Goal: Task Accomplishment & Management: Use online tool/utility

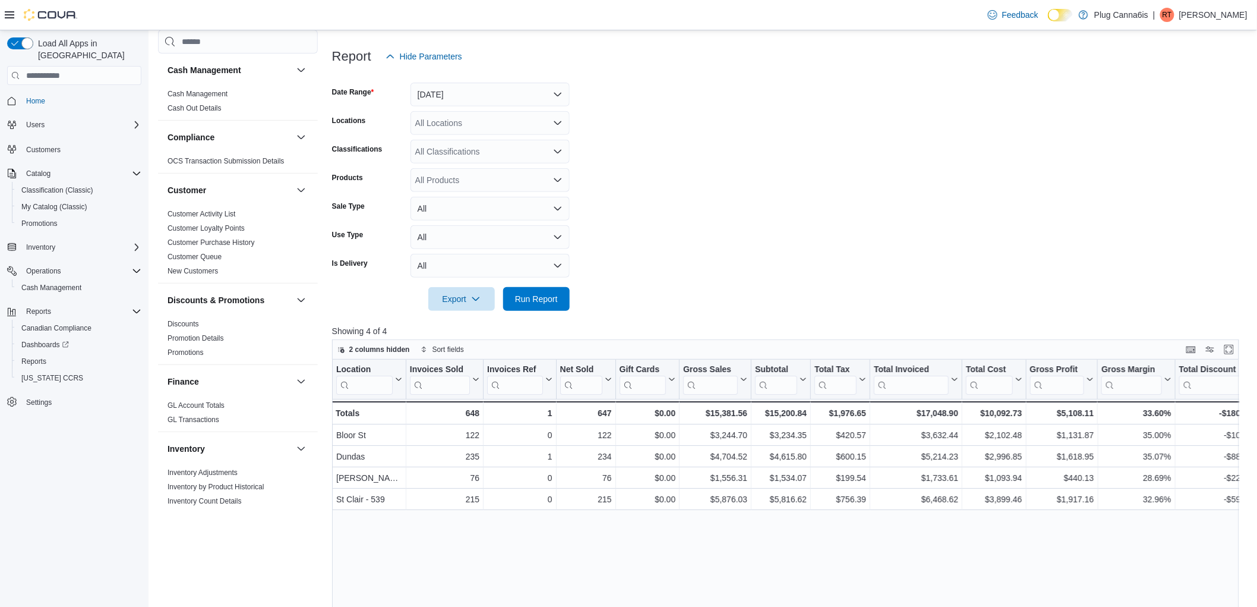
scroll to position [594, 0]
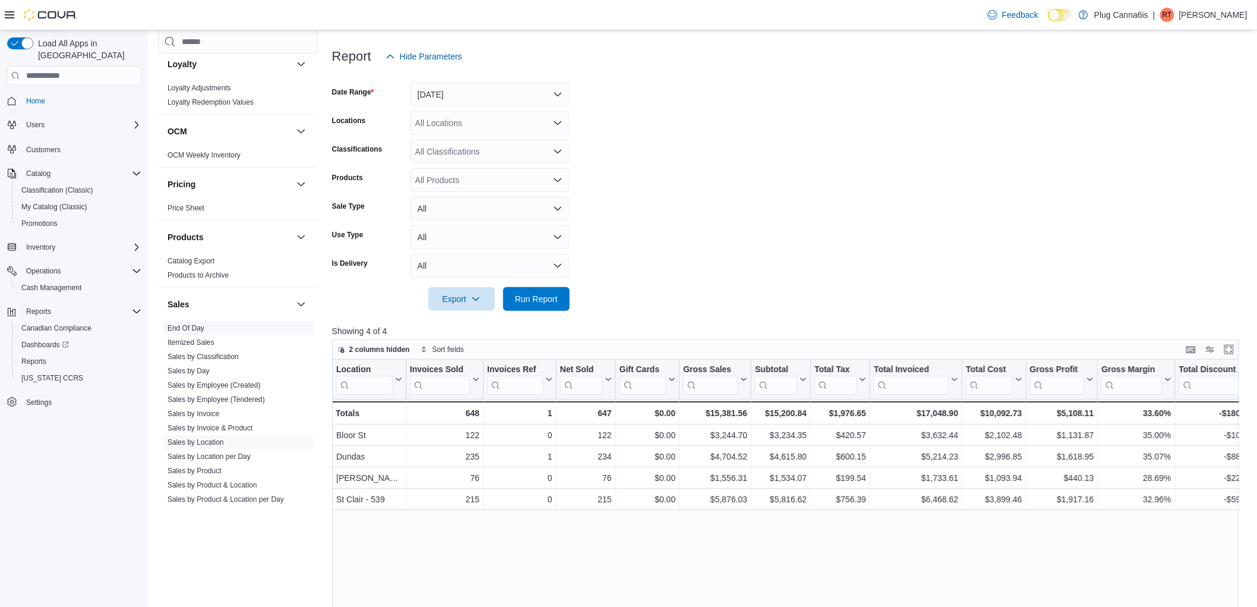
drag, startPoint x: 189, startPoint y: 326, endPoint x: 556, endPoint y: 585, distance: 449.3
click at [189, 325] on link "End Of Day" at bounding box center [186, 328] width 37 height 8
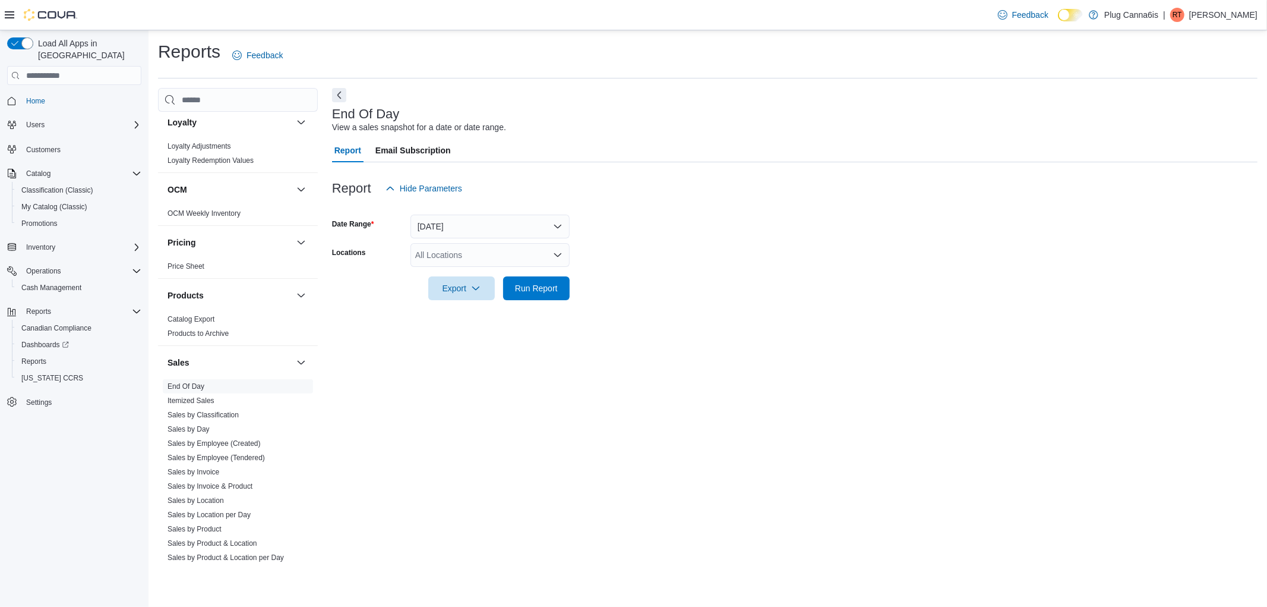
click at [461, 250] on div "All Locations" at bounding box center [490, 255] width 159 height 24
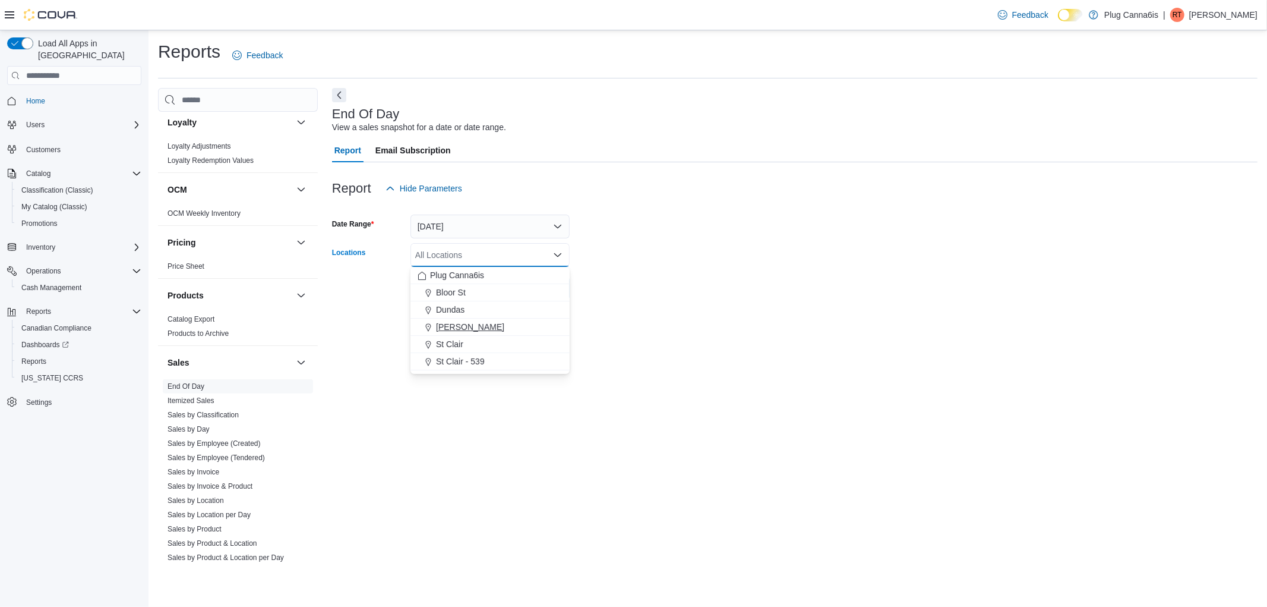
click at [459, 334] on button "[PERSON_NAME]" at bounding box center [490, 326] width 159 height 17
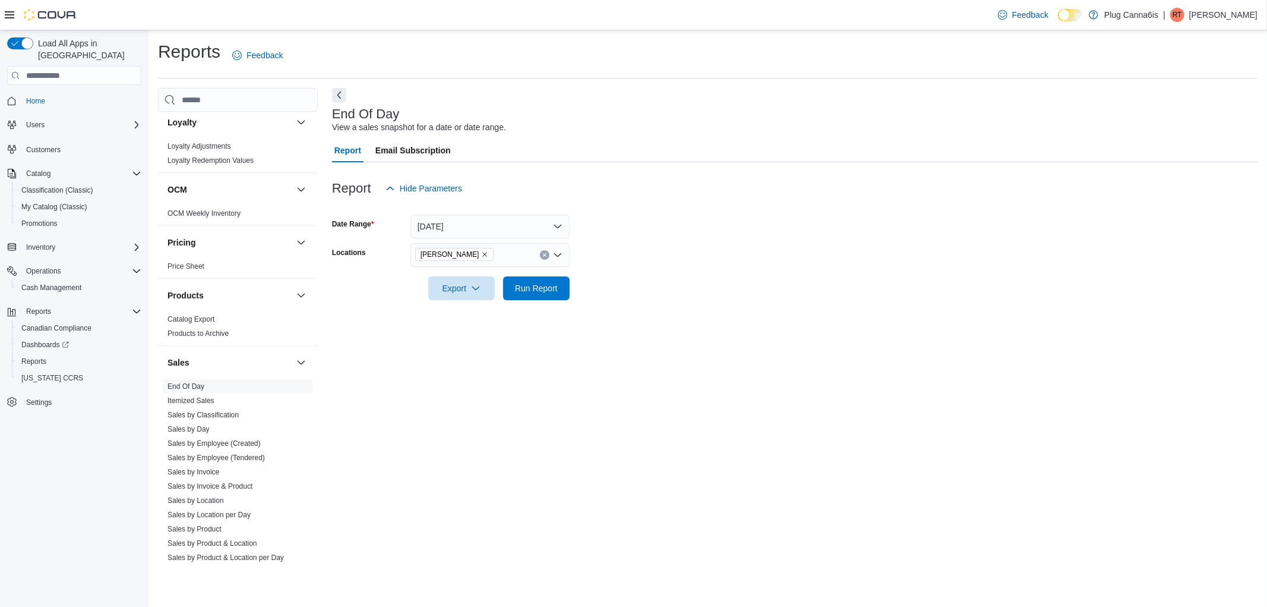
click at [708, 305] on div at bounding box center [795, 307] width 926 height 14
click at [563, 294] on button "Run Report" at bounding box center [536, 288] width 67 height 24
click at [446, 287] on span "Export" at bounding box center [457, 288] width 52 height 24
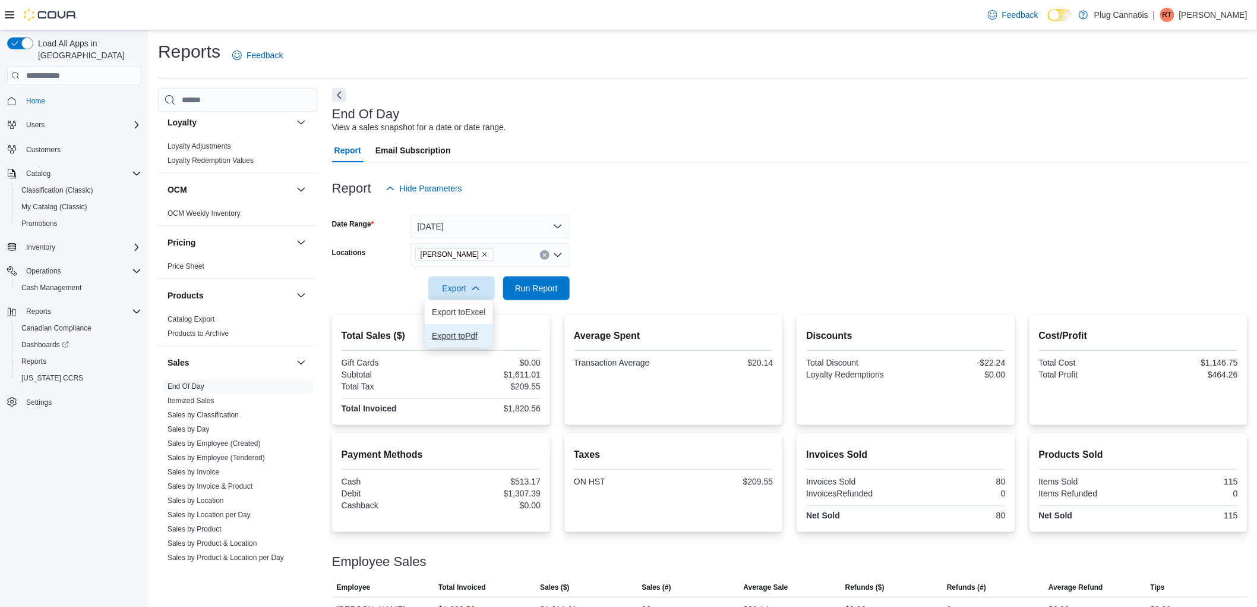
click at [456, 331] on span "Export to Pdf" at bounding box center [458, 336] width 53 height 10
